Goal: Register for event/course

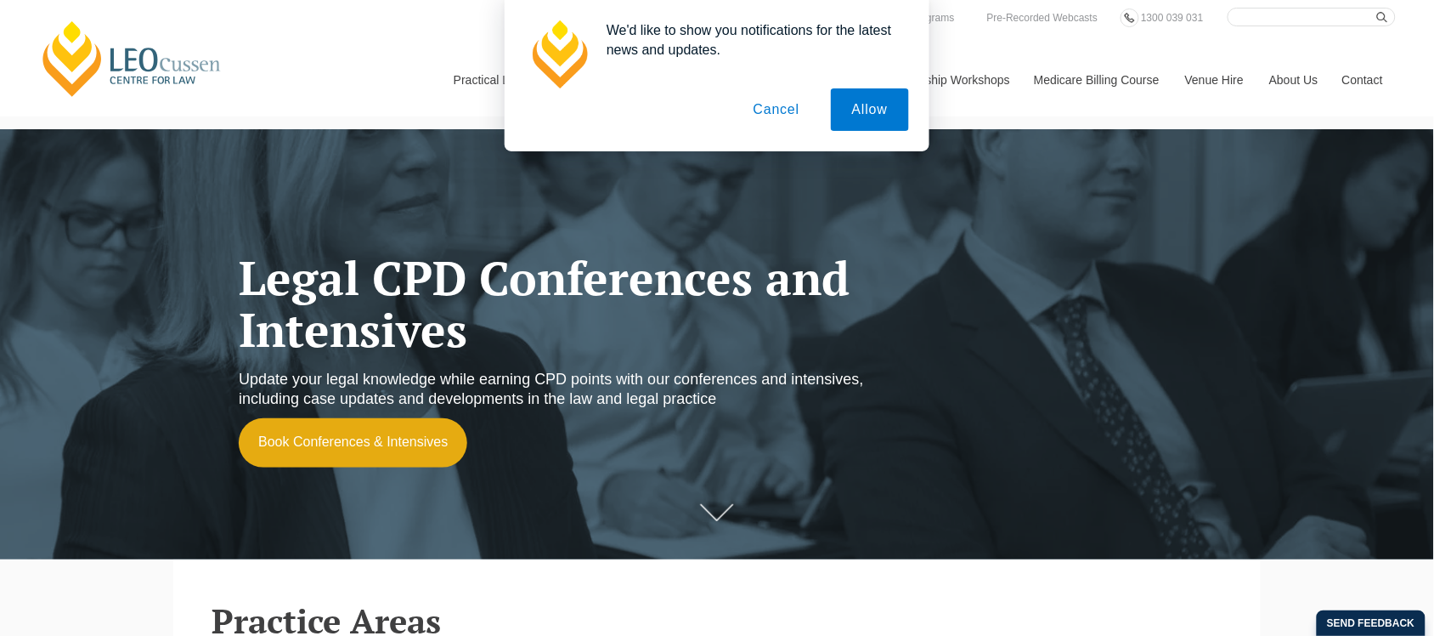
click at [799, 117] on button "Cancel" at bounding box center [776, 109] width 89 height 42
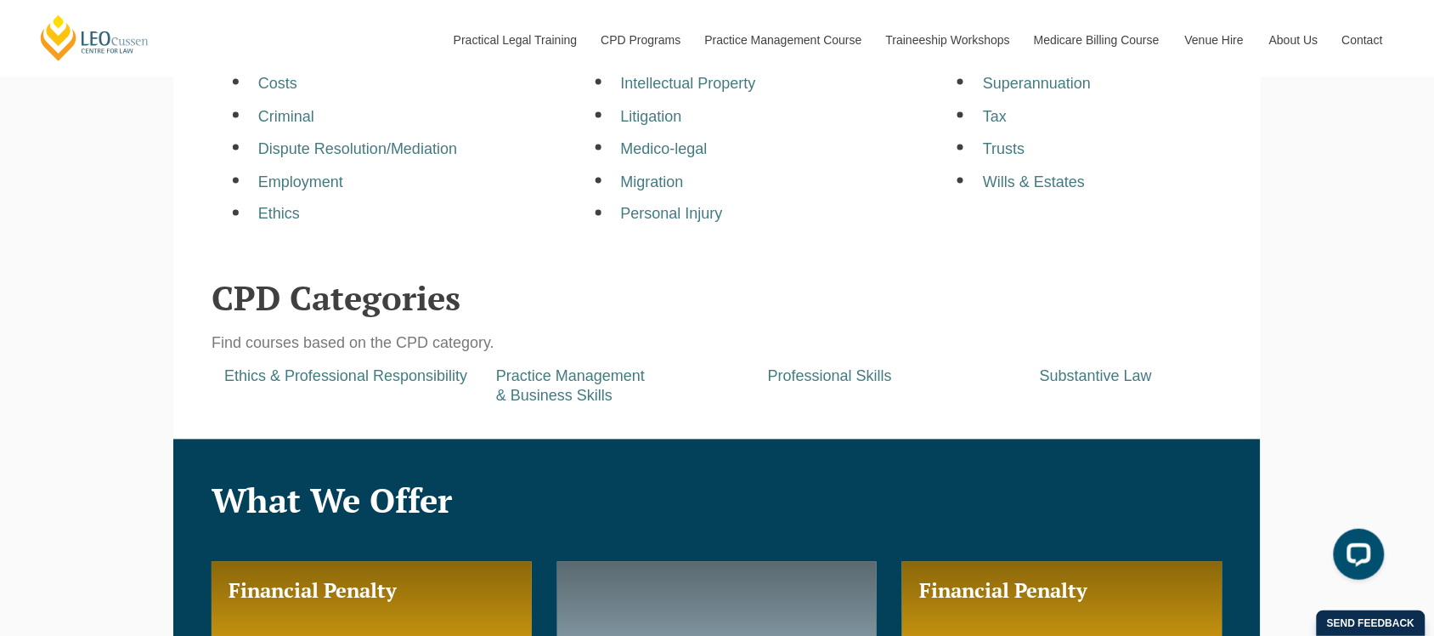
scroll to position [739, 0]
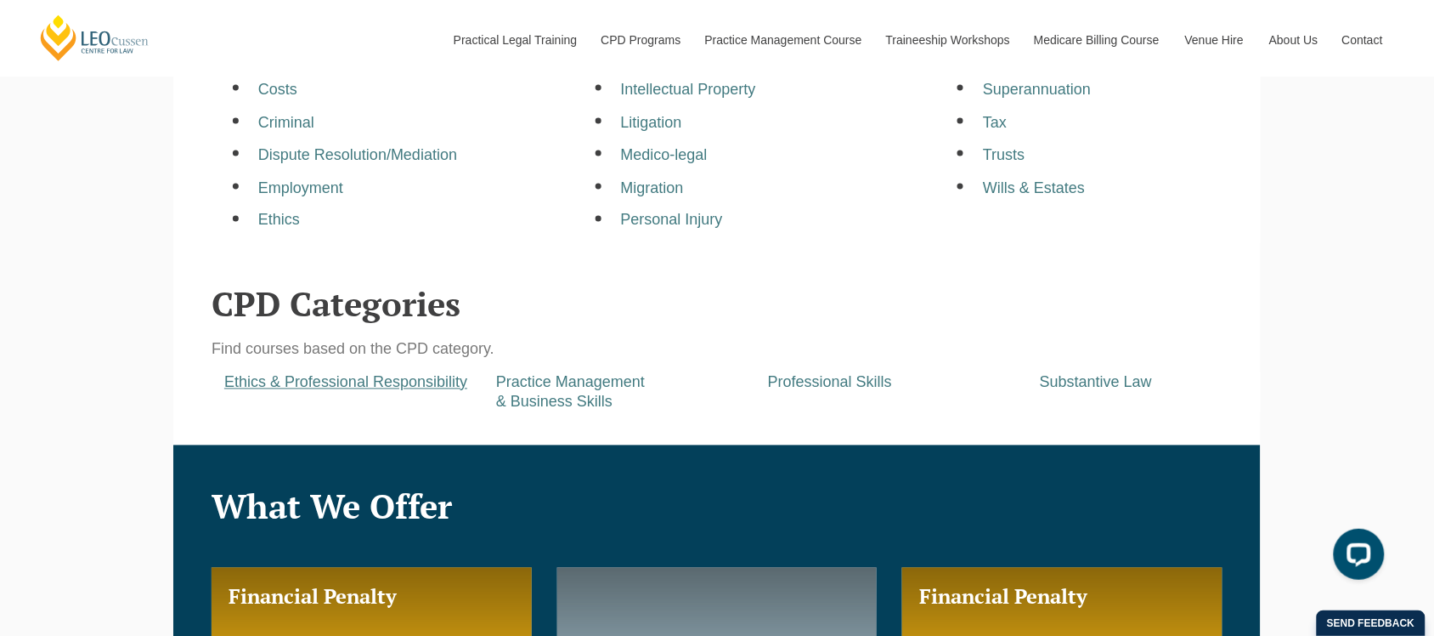
click at [342, 389] on a=pages/cpd-programs&taxons=pages/cpd-programs/cpd-category/ethics-and-professional-responsibility&_gl=1*qk7lr0*_gcl_au*MTk3MzY4NzQwMi4xNzU4MDkwMTYz*_ga*MTE2NTk1NTY5NC4xNzU4MDkwMTY0*_ga_67CL6ZM7M8*czE3NTgwOTAxNjMkbzEkZzAkdDE3NTgwOTAxNjMkajYwJGwwJGgyMzc1ODQ5NTE "Ethics & Professional Responsibility" at bounding box center [345, 382] width 243 height 17
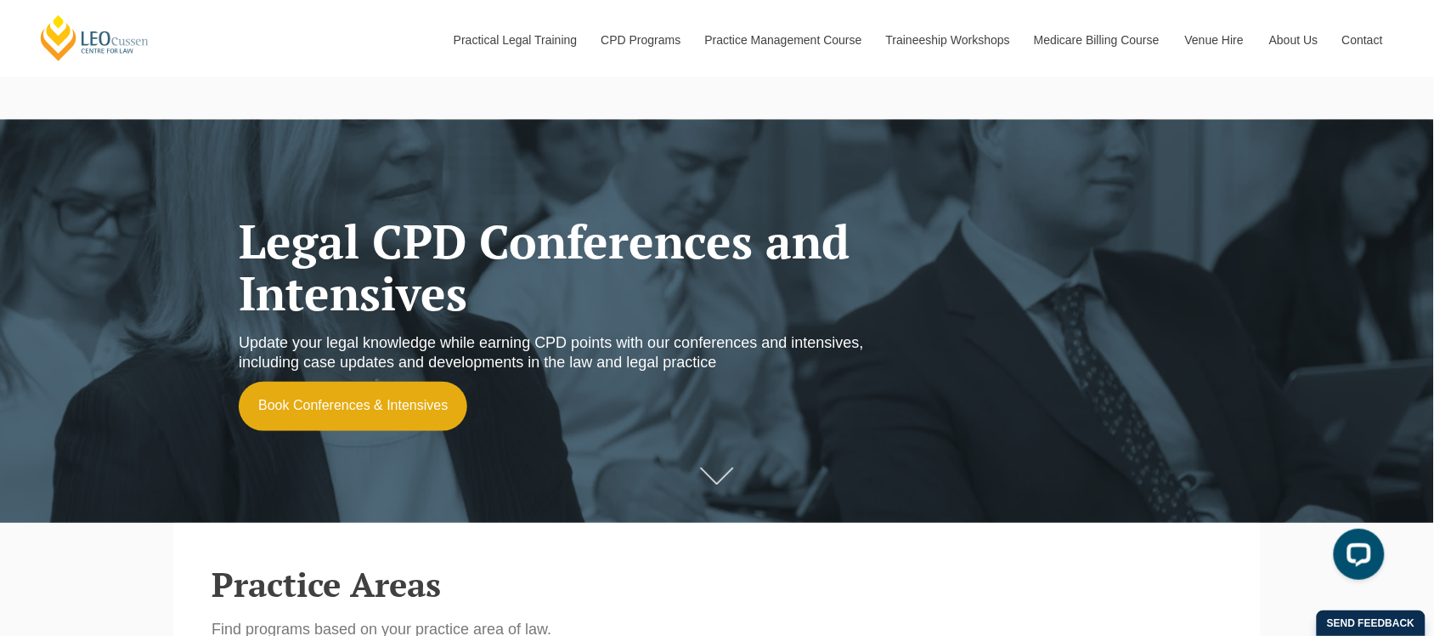
scroll to position [0, 0]
